Goal: Task Accomplishment & Management: Manage account settings

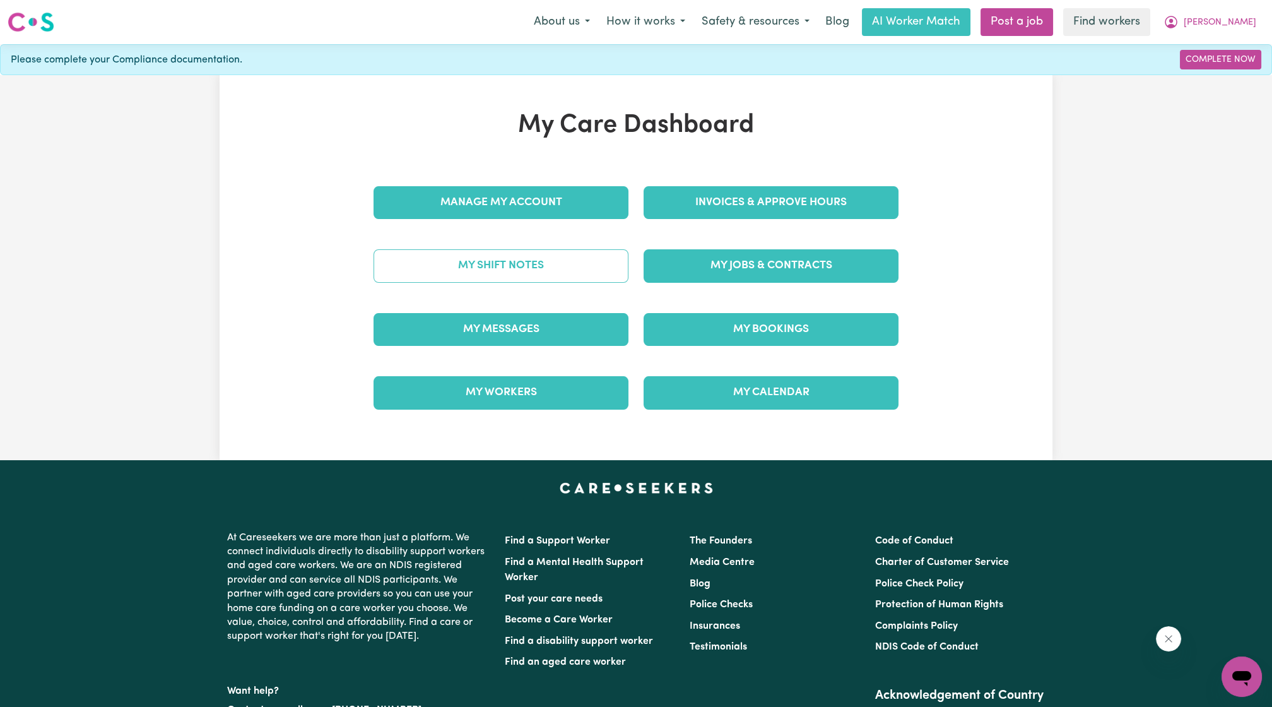
click at [524, 268] on link "My Shift Notes" at bounding box center [501, 265] width 255 height 33
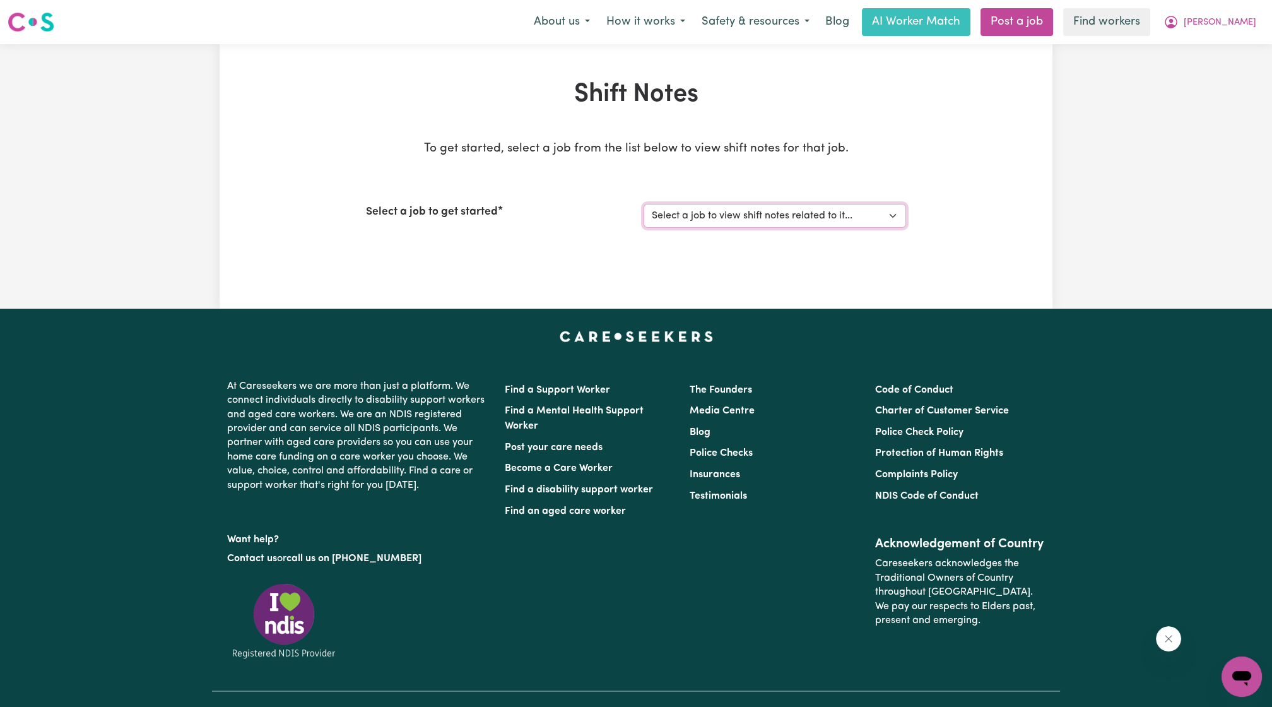
click at [654, 221] on select "Select a job to view shift notes related to it... [[PERSON_NAME]] Care worker […" at bounding box center [775, 216] width 263 height 24
select select "2766"
click at [644, 204] on select "Select a job to view shift notes related to it... [[PERSON_NAME]] Care worker […" at bounding box center [775, 216] width 263 height 24
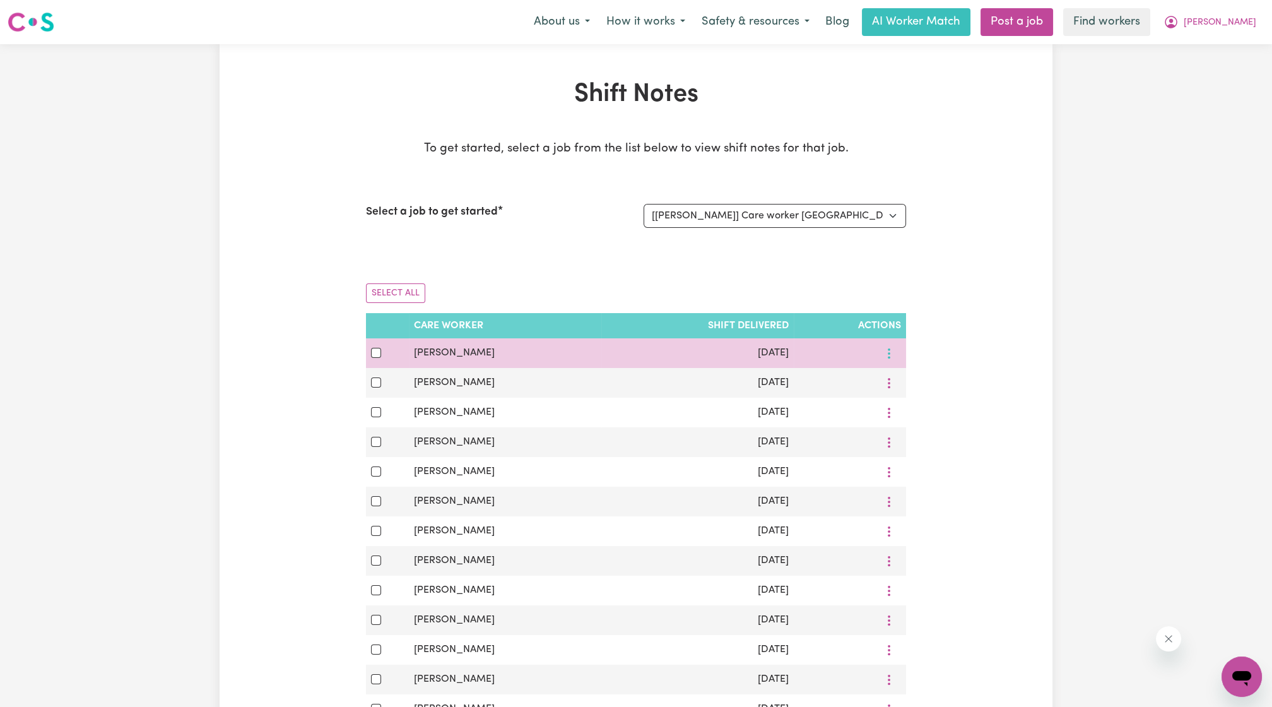
click at [882, 357] on button "More options" at bounding box center [889, 353] width 24 height 20
click at [899, 372] on link "View Shift Note" at bounding box center [931, 382] width 104 height 25
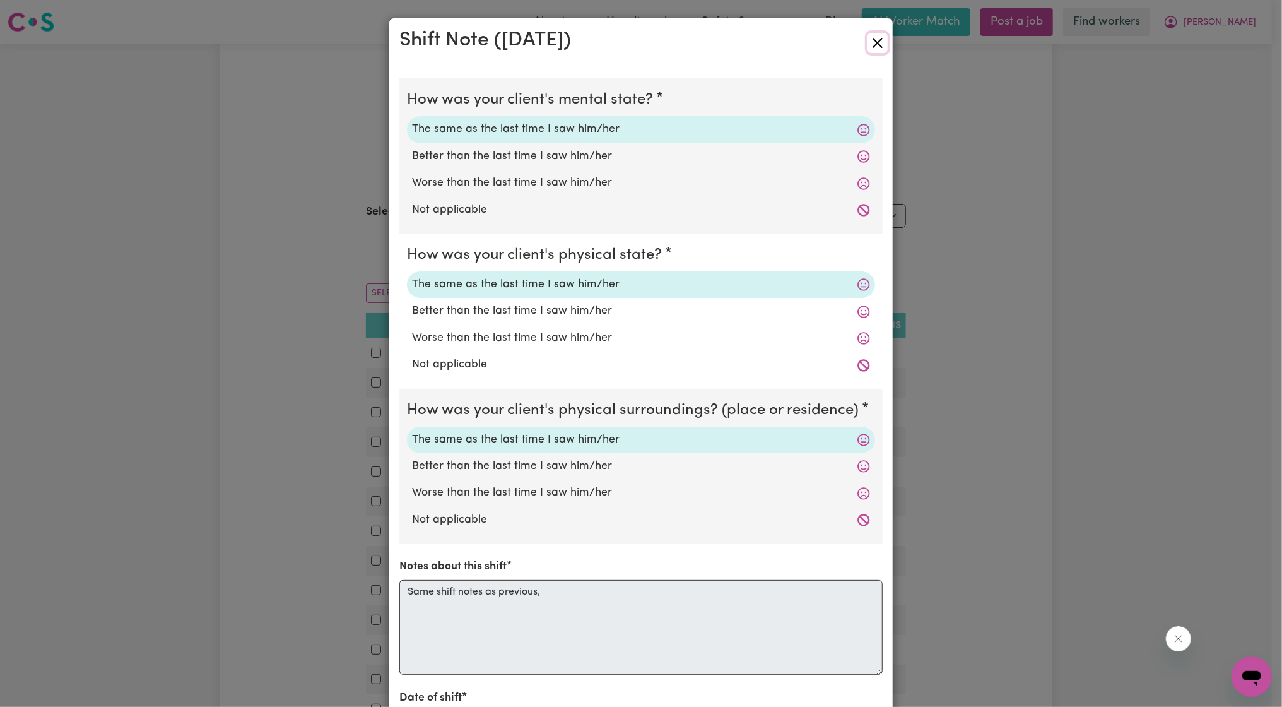
click at [872, 38] on button "Close" at bounding box center [878, 43] width 20 height 20
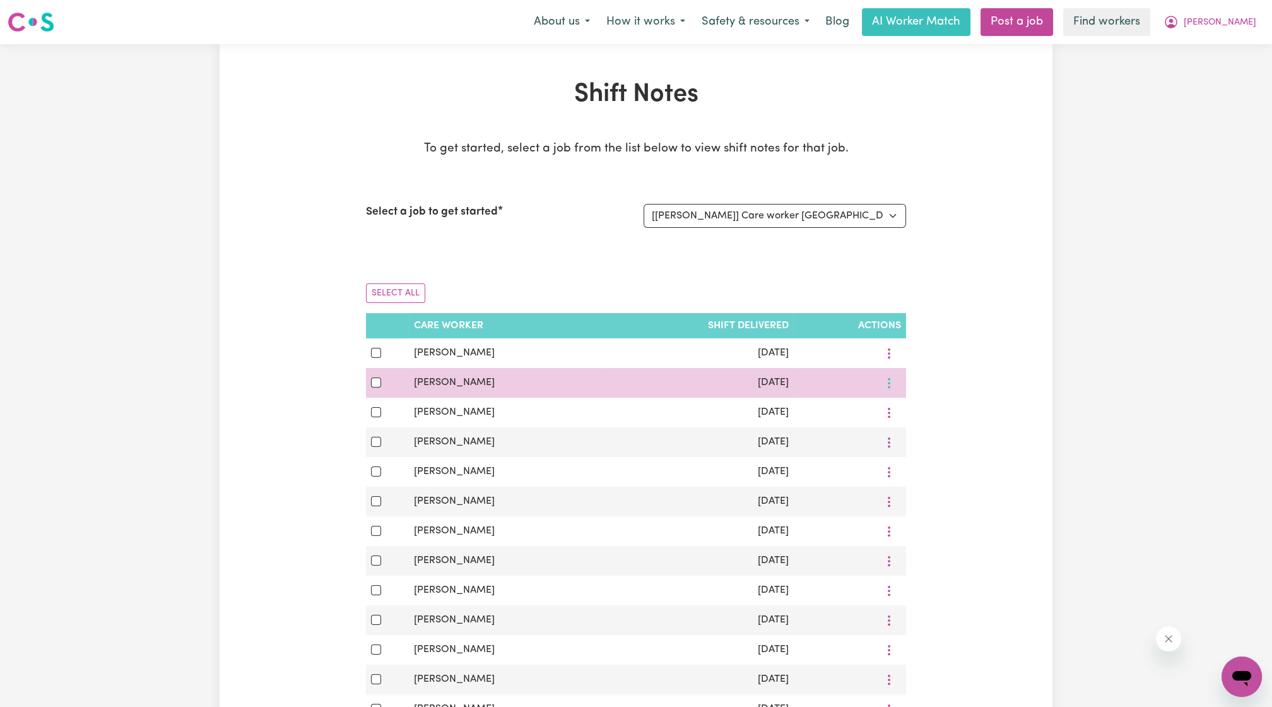
click at [884, 390] on button "More options" at bounding box center [889, 383] width 24 height 20
click at [907, 413] on span "View Shift Note" at bounding box center [938, 412] width 69 height 10
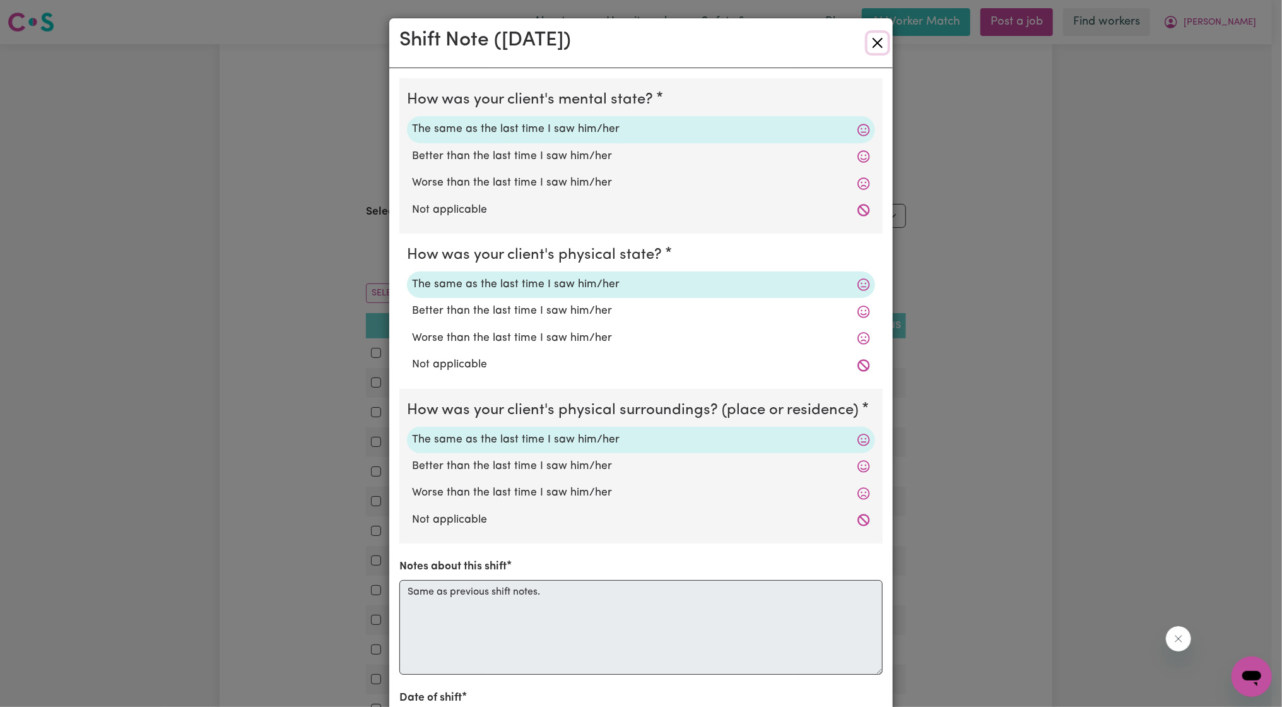
click at [877, 45] on button "Close" at bounding box center [878, 43] width 20 height 20
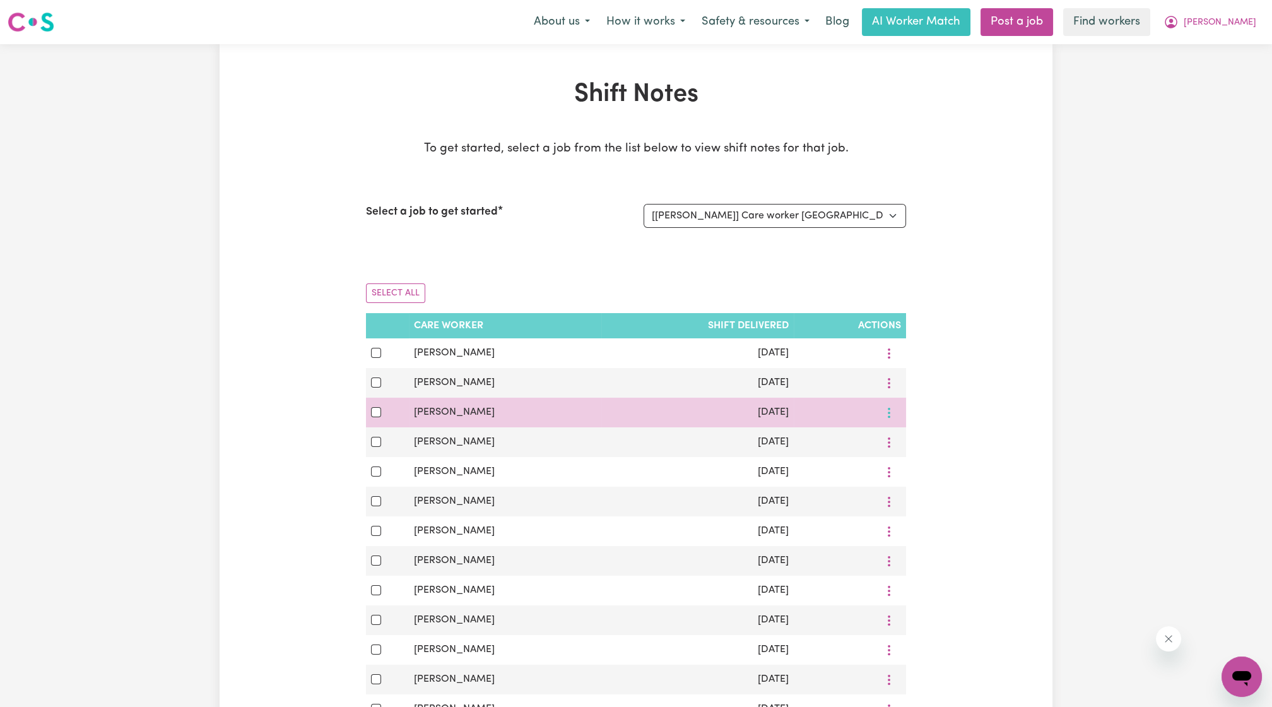
click at [886, 419] on button "More options" at bounding box center [889, 413] width 24 height 20
click at [902, 433] on link "View Shift Note" at bounding box center [931, 441] width 104 height 25
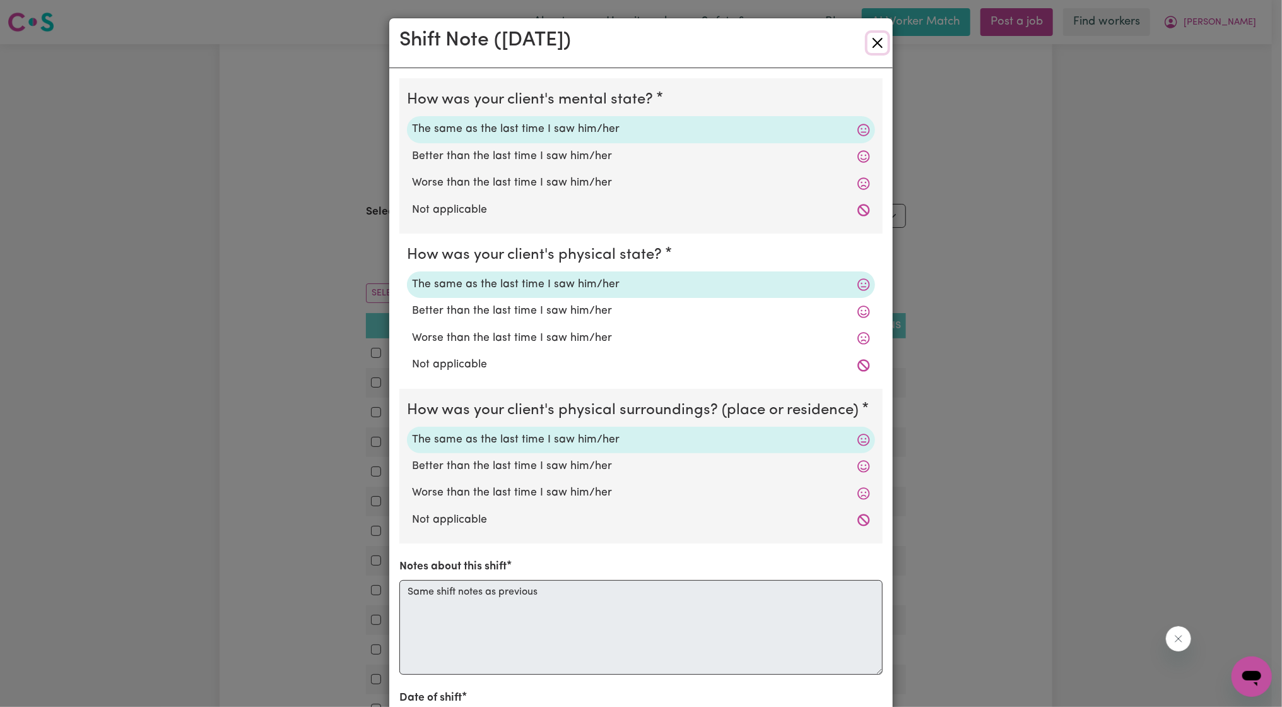
click at [873, 38] on button "Close" at bounding box center [878, 43] width 20 height 20
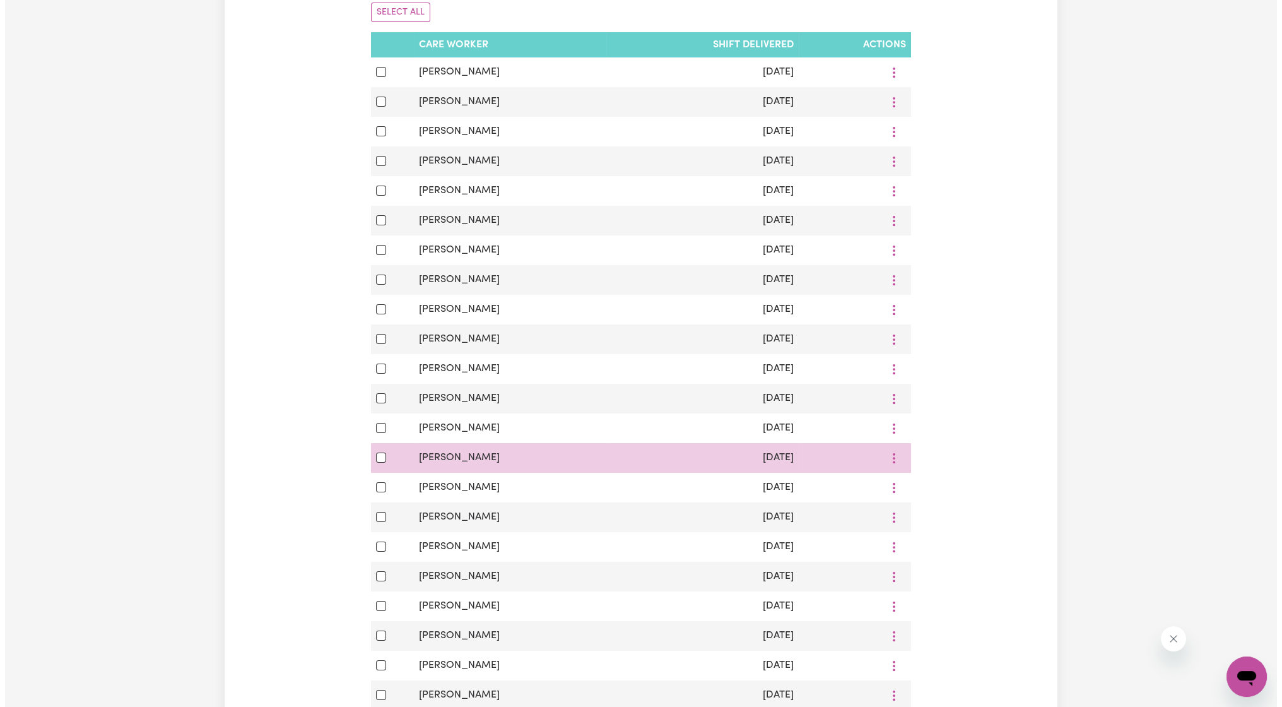
scroll to position [748, 0]
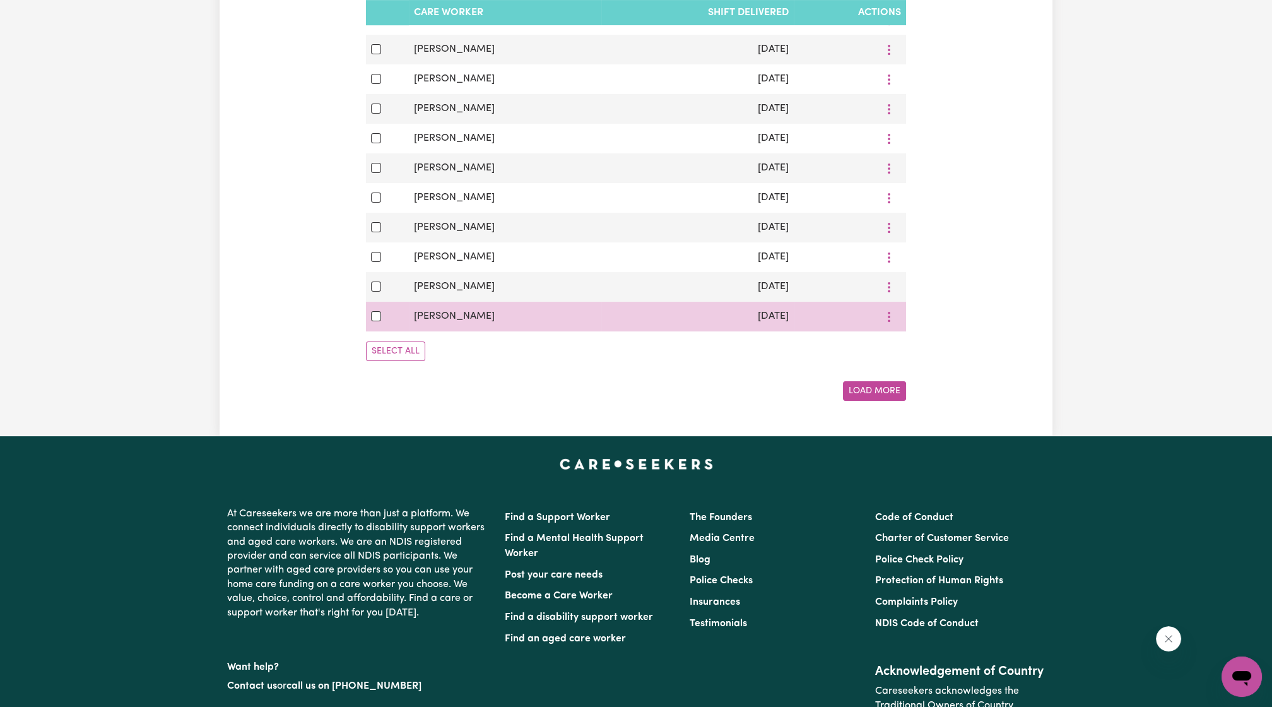
click at [904, 319] on td at bounding box center [850, 317] width 112 height 30
click at [894, 310] on button "More options" at bounding box center [889, 317] width 24 height 20
click at [912, 343] on span "View Shift Note" at bounding box center [938, 346] width 69 height 10
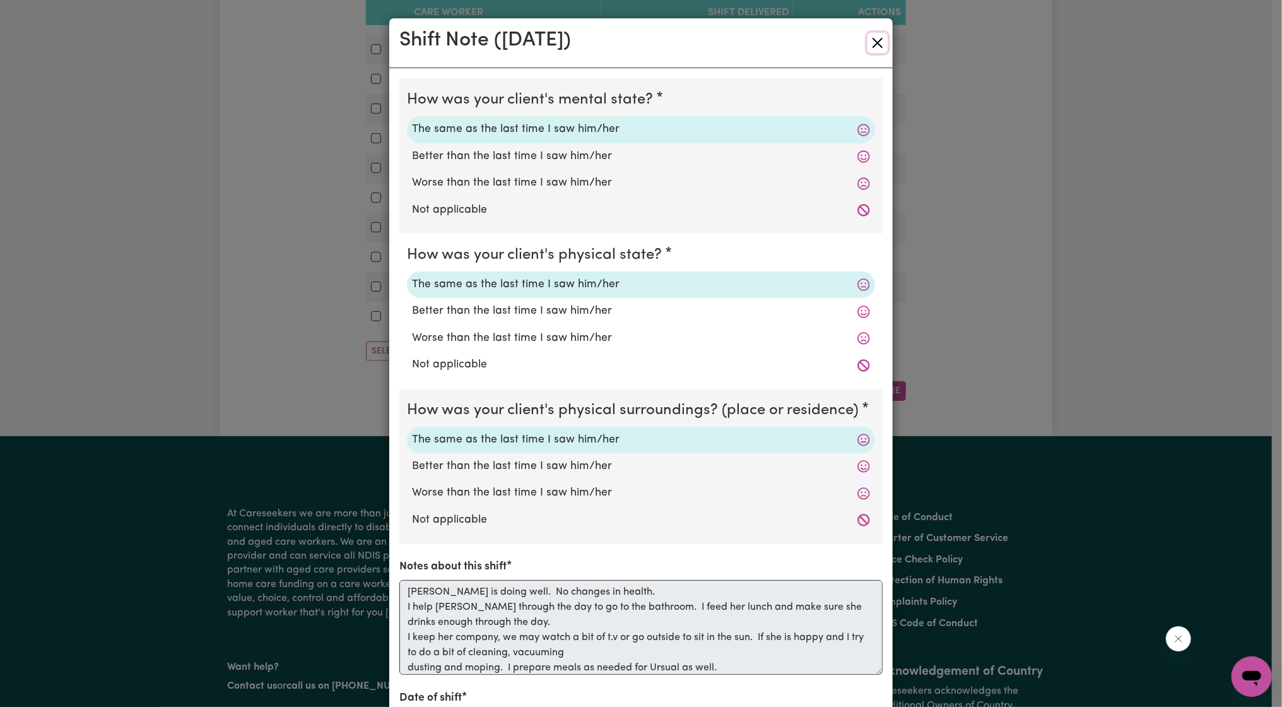
click at [873, 40] on button "Close" at bounding box center [878, 43] width 20 height 20
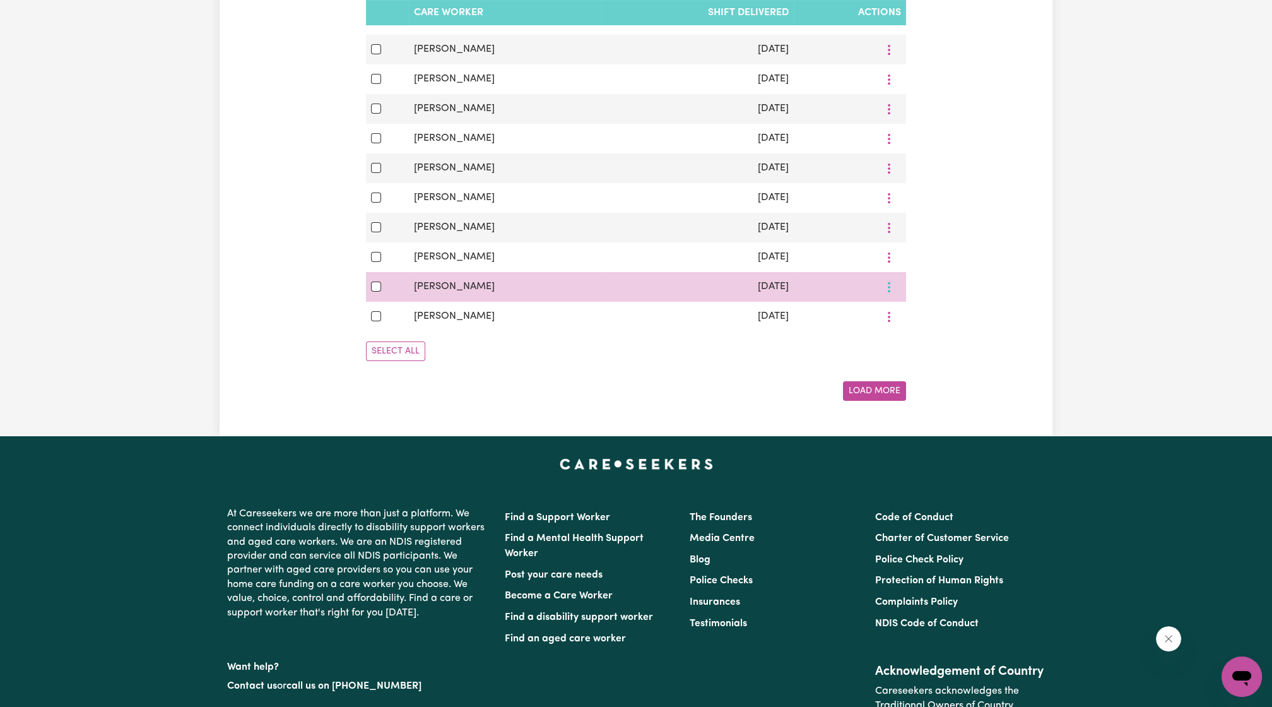
click at [887, 283] on icon "More options" at bounding box center [889, 287] width 13 height 13
click at [914, 311] on span "View Shift Note" at bounding box center [938, 316] width 69 height 10
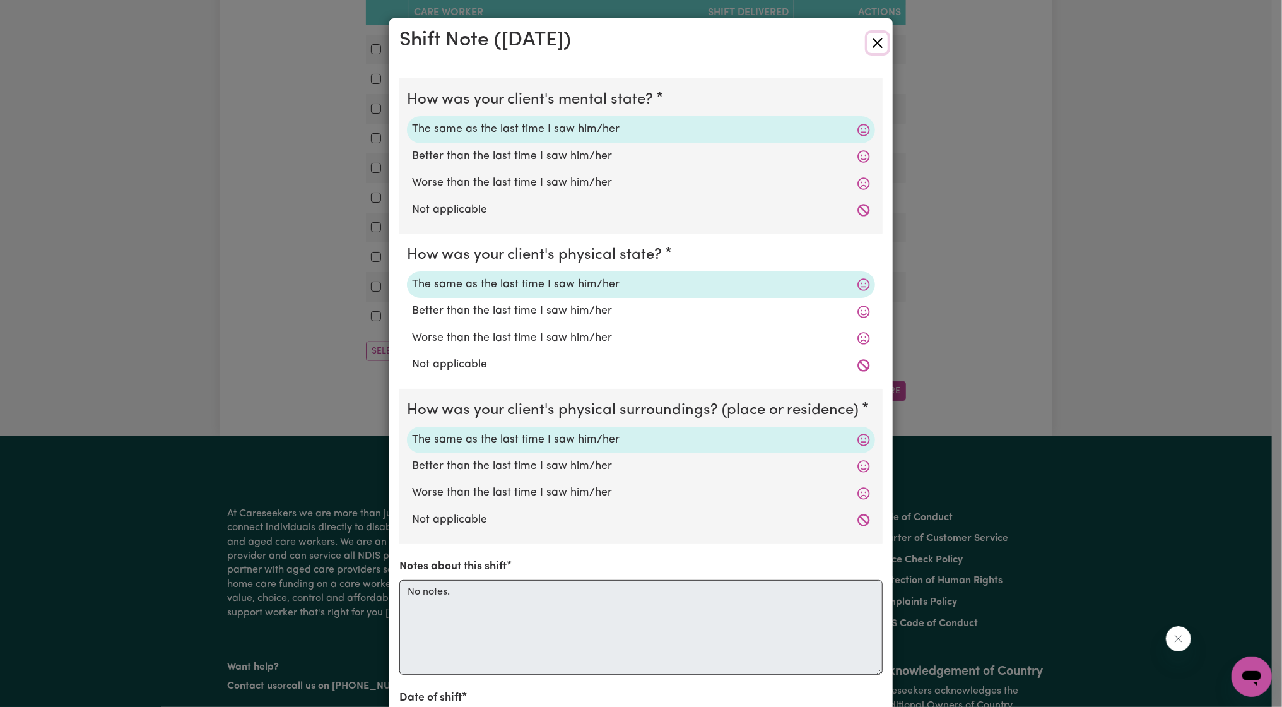
click at [870, 38] on button "Close" at bounding box center [878, 43] width 20 height 20
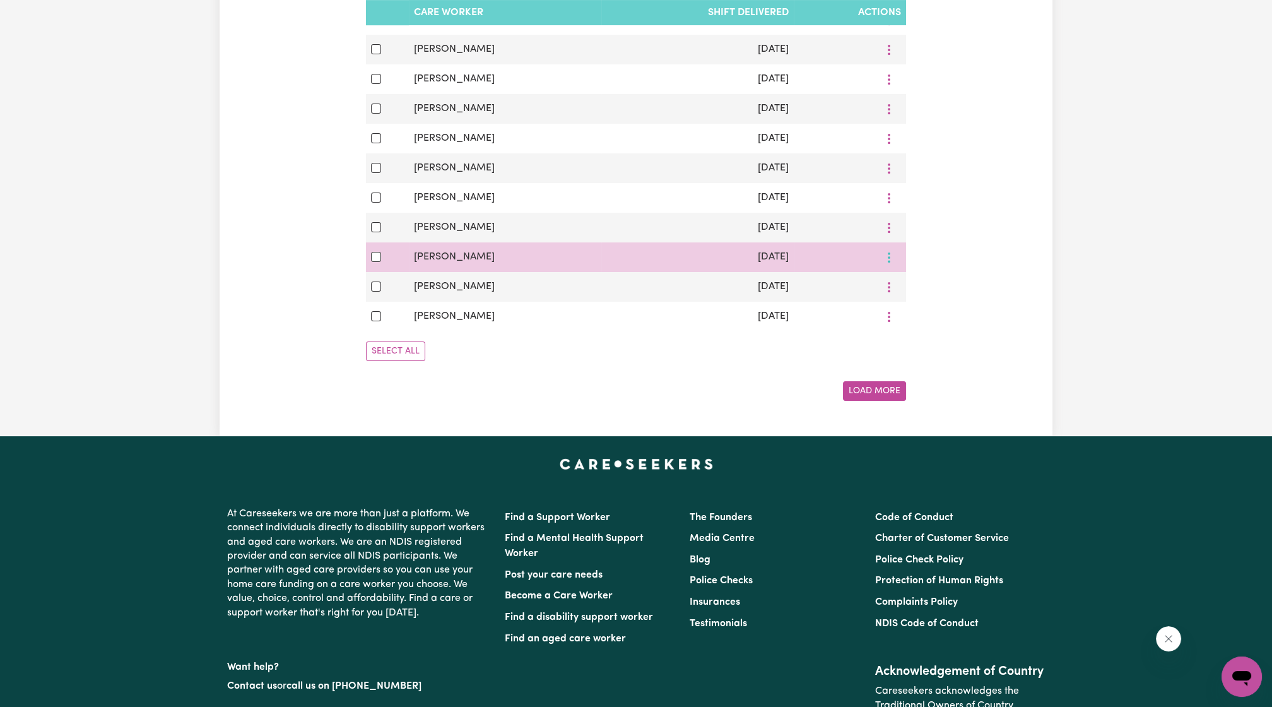
click at [890, 262] on button "More options" at bounding box center [889, 257] width 24 height 20
click at [902, 283] on link "View Shift Note" at bounding box center [931, 286] width 104 height 25
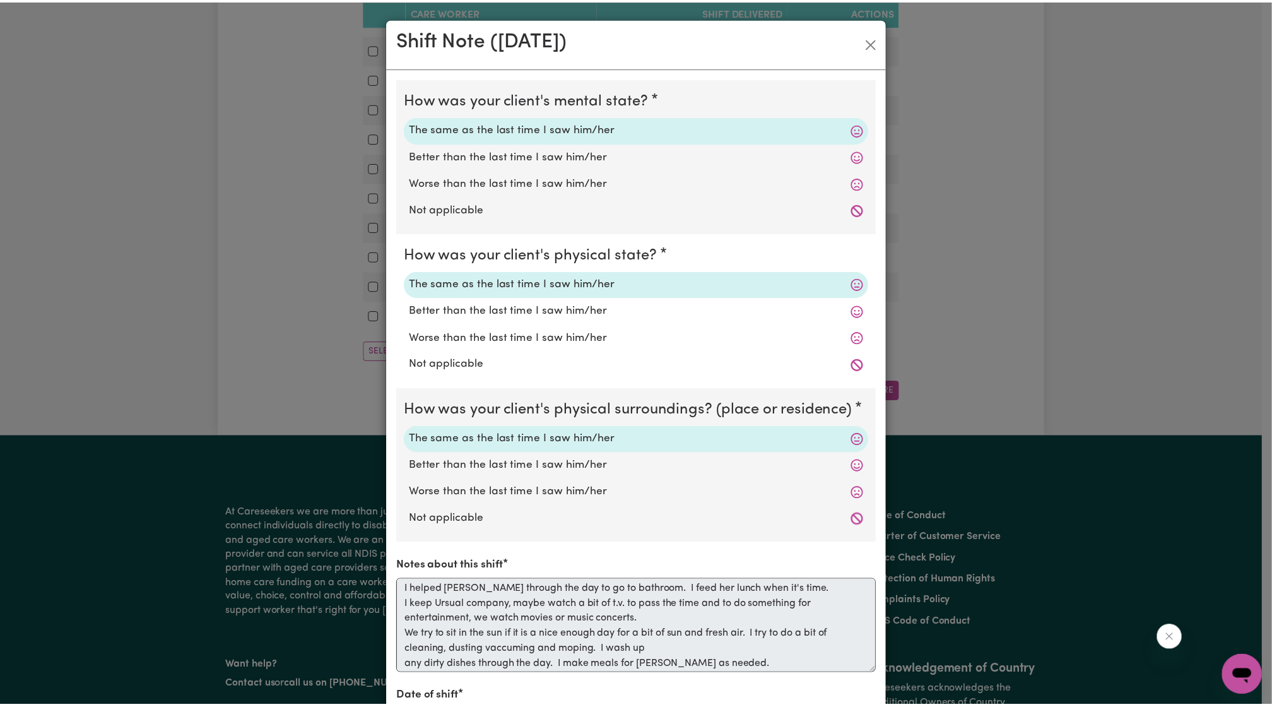
scroll to position [0, 0]
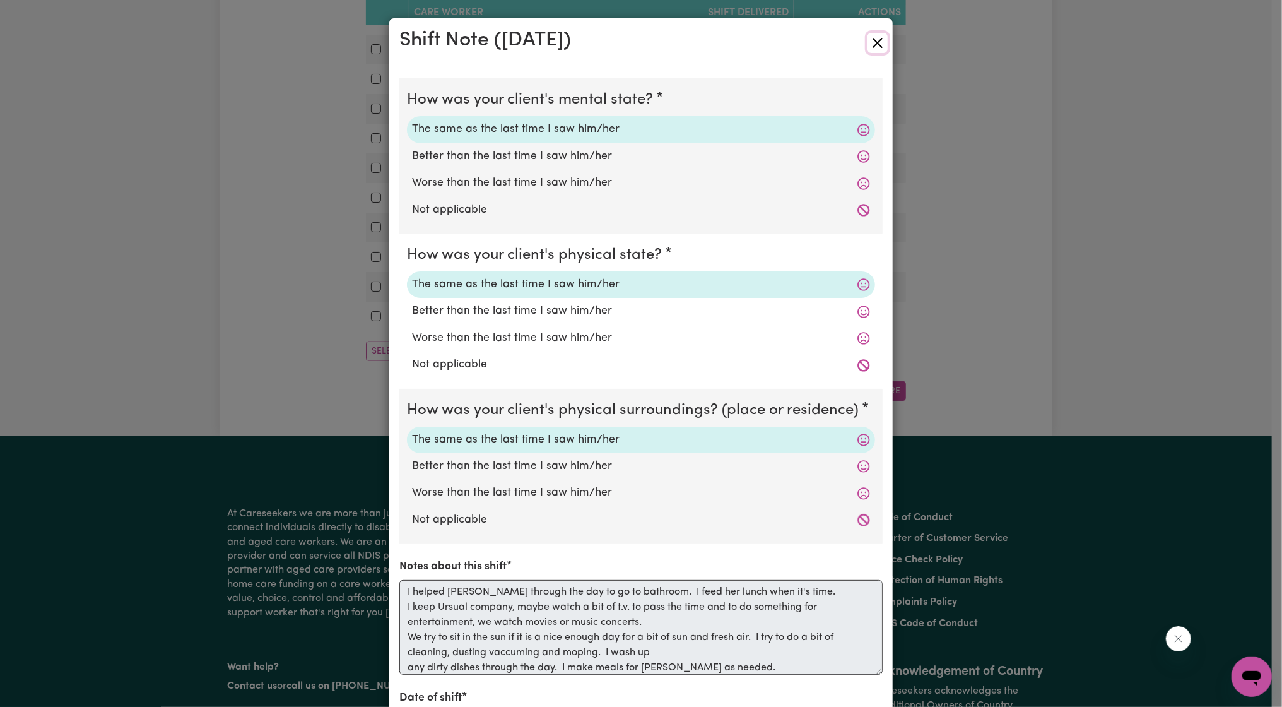
click at [878, 49] on button "Close" at bounding box center [878, 43] width 20 height 20
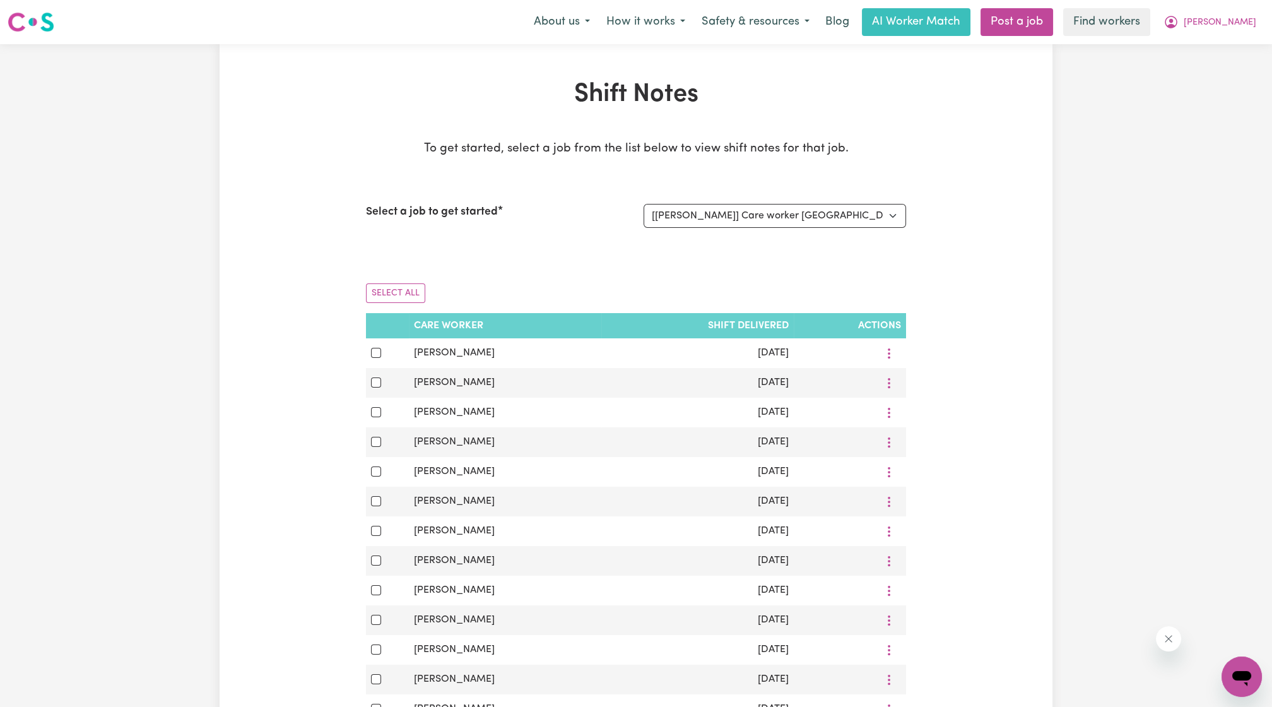
click at [1249, 9] on div "[PERSON_NAME]" at bounding box center [1209, 22] width 109 height 27
click at [1243, 23] on span "[PERSON_NAME]" at bounding box center [1220, 23] width 73 height 14
click at [1228, 51] on link "My Dashboard" at bounding box center [1214, 49] width 100 height 24
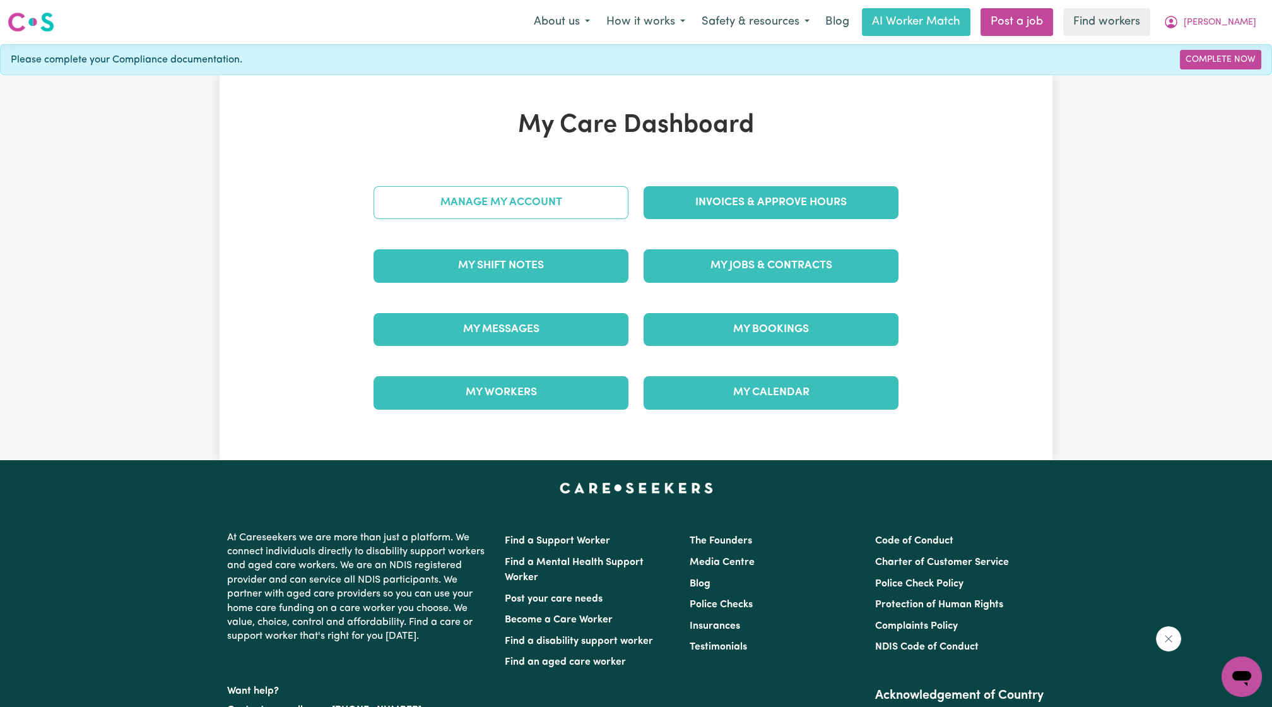
click at [590, 186] on link "Manage My Account" at bounding box center [501, 202] width 255 height 33
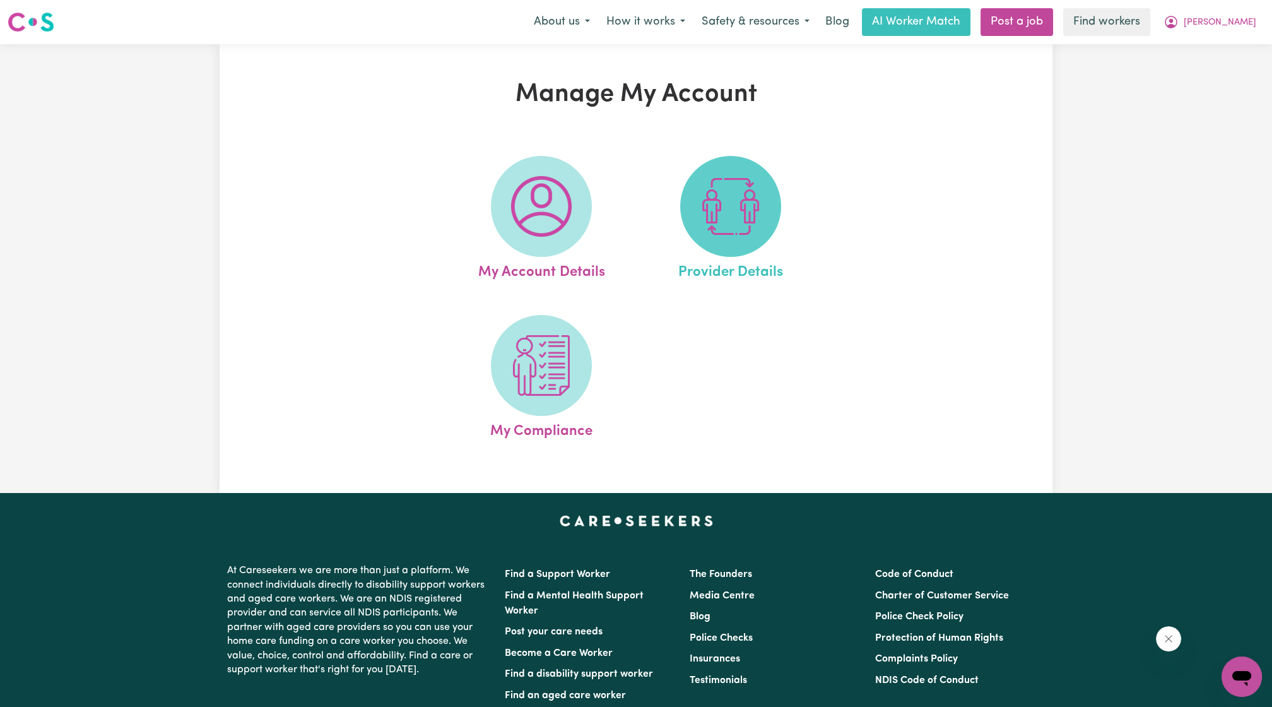
click at [684, 221] on span at bounding box center [730, 206] width 101 height 101
select select "AGED_HOME_CARE"
